Goal: Task Accomplishment & Management: Complete application form

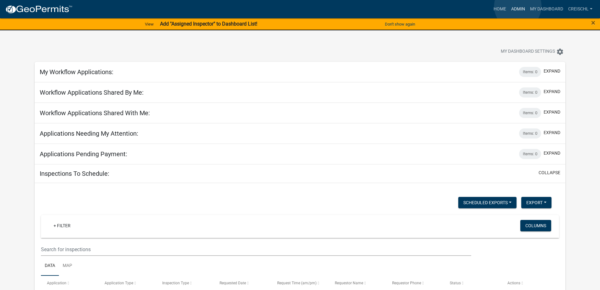
click at [518, 6] on link "Admin" at bounding box center [518, 9] width 19 height 12
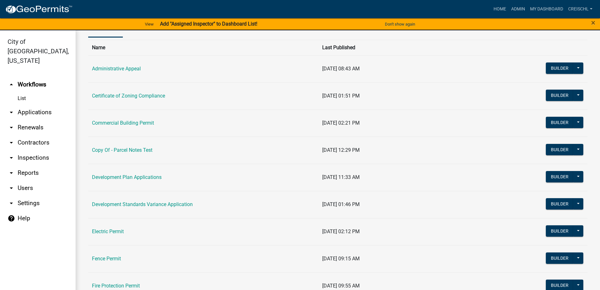
scroll to position [126, 0]
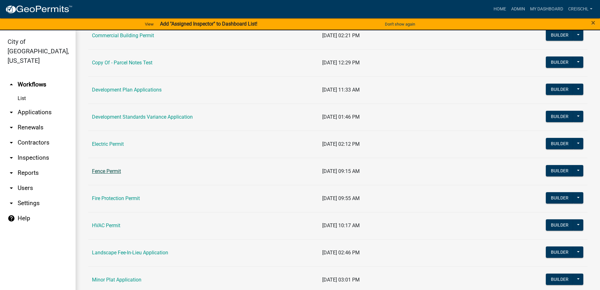
click at [99, 171] on link "Fence Permit" at bounding box center [106, 171] width 29 height 6
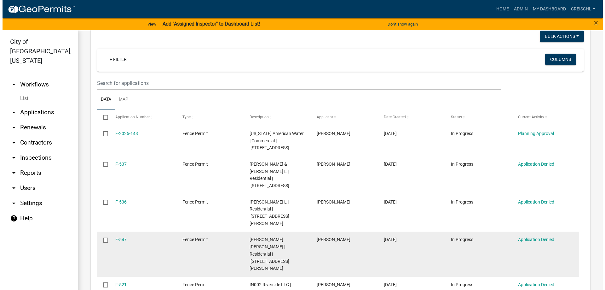
scroll to position [95, 0]
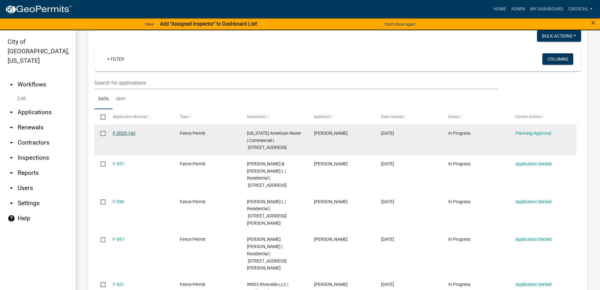
click at [120, 133] on link "F-2025-143" at bounding box center [124, 132] width 23 height 5
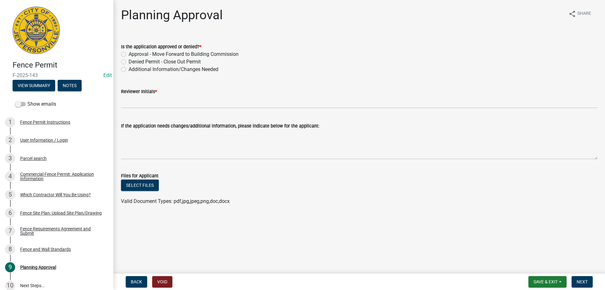
click at [129, 54] on label "Approval - Move Forward to Building Commission" at bounding box center [184, 54] width 110 height 8
click at [129, 54] on input "Approval - Move Forward to Building Commission" at bounding box center [131, 52] width 4 height 4
radio input "true"
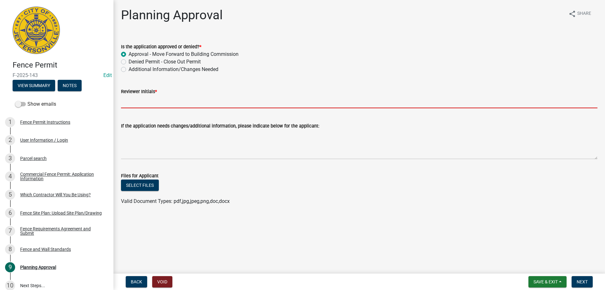
click at [131, 107] on input "Reviewer Initials *" at bounding box center [359, 101] width 476 height 13
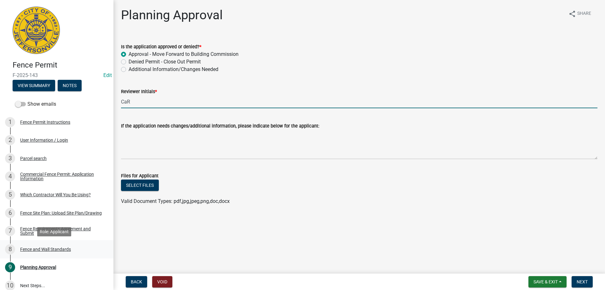
type input "CaR"
click at [27, 249] on div "Fence and Wall Standards" at bounding box center [45, 249] width 51 height 4
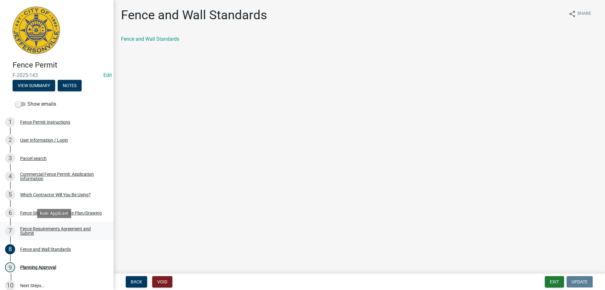
click at [28, 227] on div "Fence Requirements Agreement and Submit" at bounding box center [61, 230] width 83 height 9
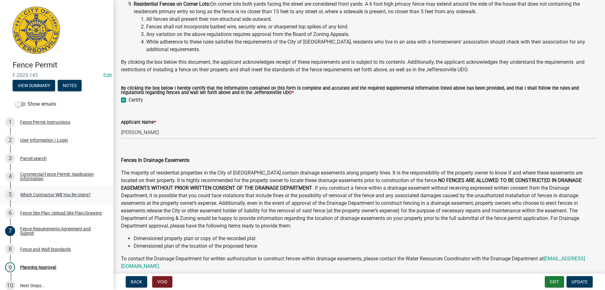
scroll to position [149, 0]
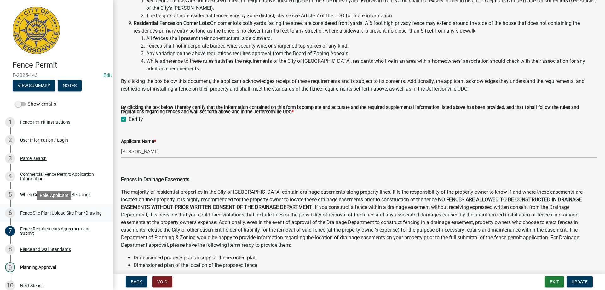
click at [30, 212] on div "Fence Site Plan: Upload Site Plan/Drawing" at bounding box center [61, 212] width 82 height 4
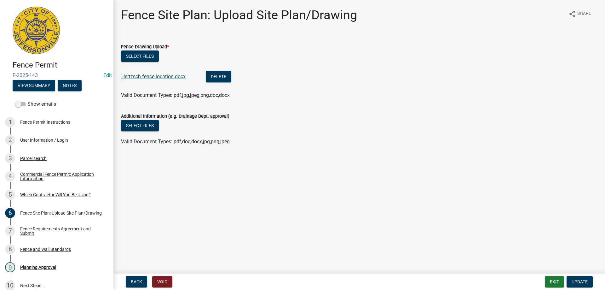
click at [149, 75] on link "Hertzsch fence location.docx" at bounding box center [153, 76] width 64 height 6
click at [30, 192] on div "Which Contractor Will You Be Using?" at bounding box center [55, 194] width 71 height 4
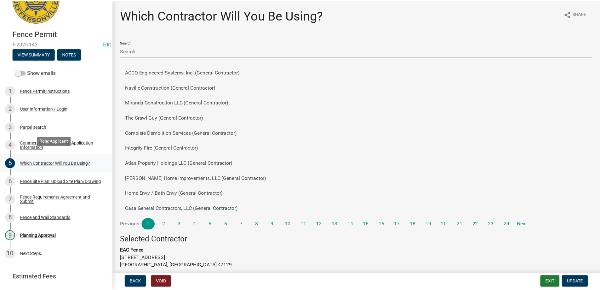
scroll to position [49, 0]
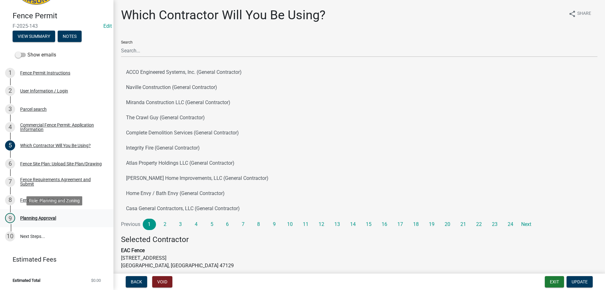
click at [27, 216] on div "Planning Approval" at bounding box center [38, 217] width 36 height 4
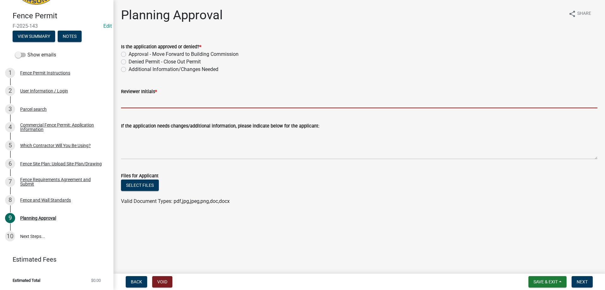
click at [135, 95] on input "Reviewer Initials *" at bounding box center [359, 101] width 476 height 13
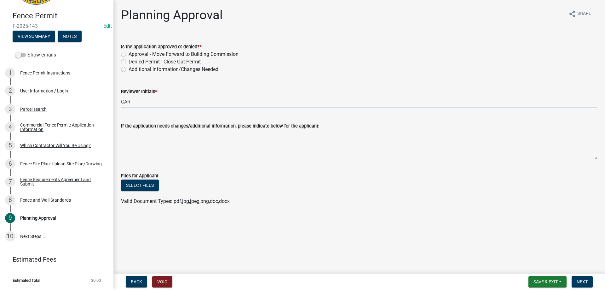
type input "CAR"
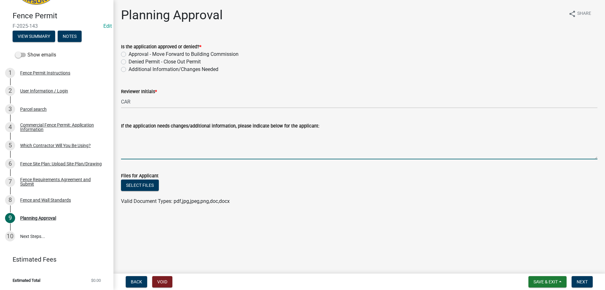
click at [140, 148] on textarea "If the application needs changes/additional information, please indicate below …" at bounding box center [359, 144] width 476 height 30
click at [584, 281] on span "Next" at bounding box center [582, 281] width 11 height 5
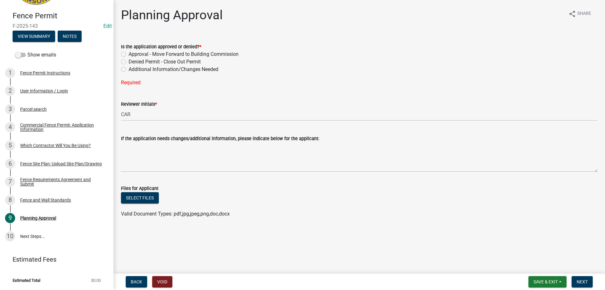
click at [129, 53] on label "Approval - Move Forward to Building Commission" at bounding box center [184, 54] width 110 height 8
click at [129, 53] on input "Approval - Move Forward to Building Commission" at bounding box center [131, 52] width 4 height 4
radio input "true"
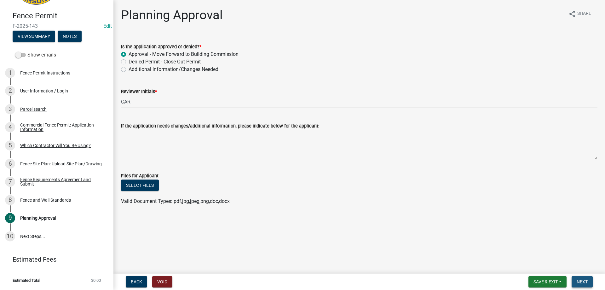
click at [582, 280] on span "Next" at bounding box center [582, 281] width 11 height 5
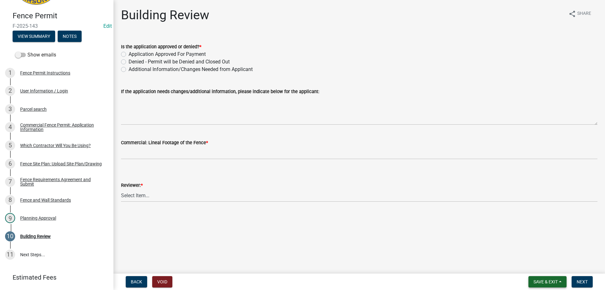
click at [561, 281] on button "Save & Exit" at bounding box center [547, 281] width 38 height 11
click at [553, 265] on button "Save & Exit" at bounding box center [541, 264] width 50 height 15
